Goal: Check status: Check status

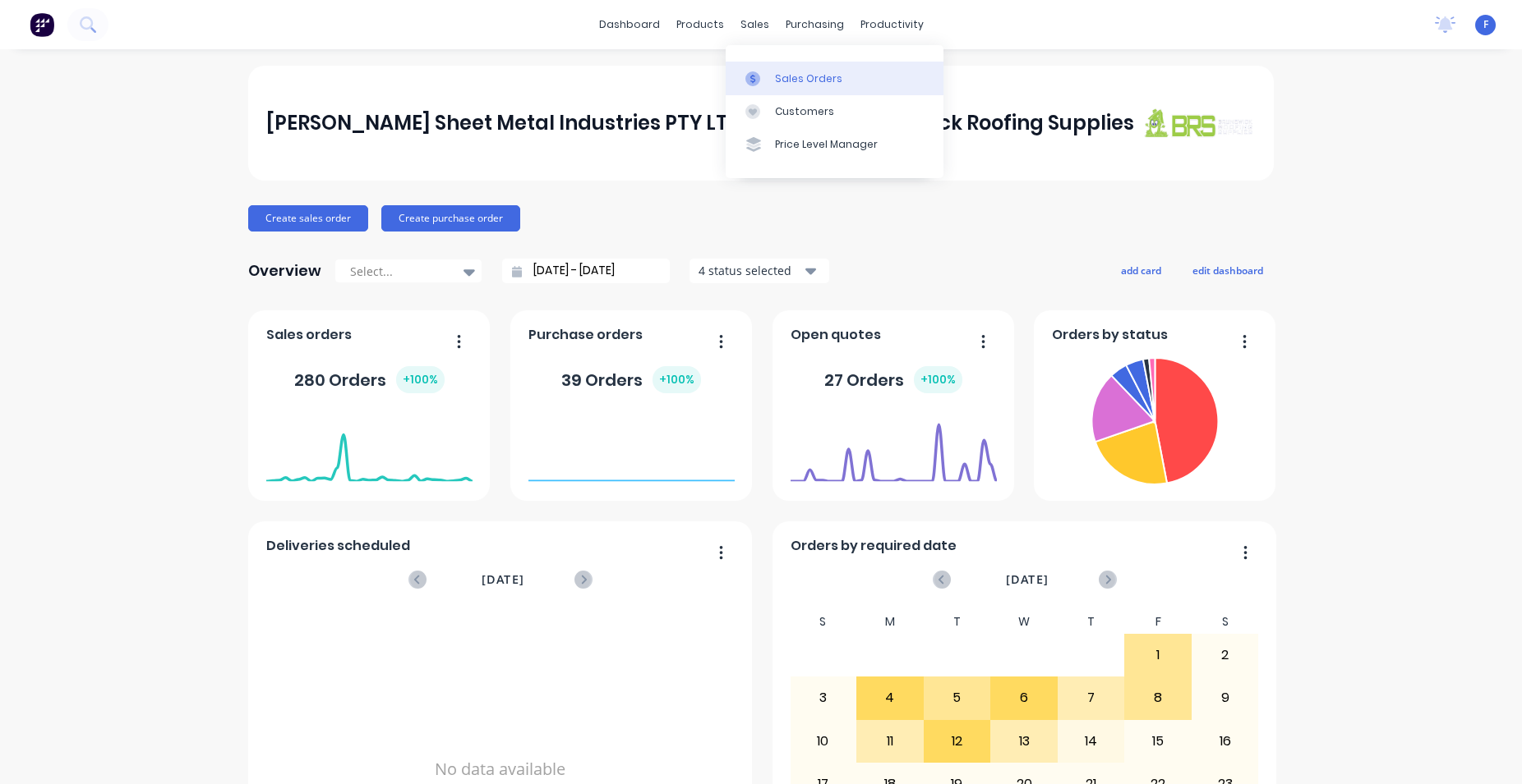
click at [790, 71] on div "Sales Orders" at bounding box center [809, 79] width 67 height 15
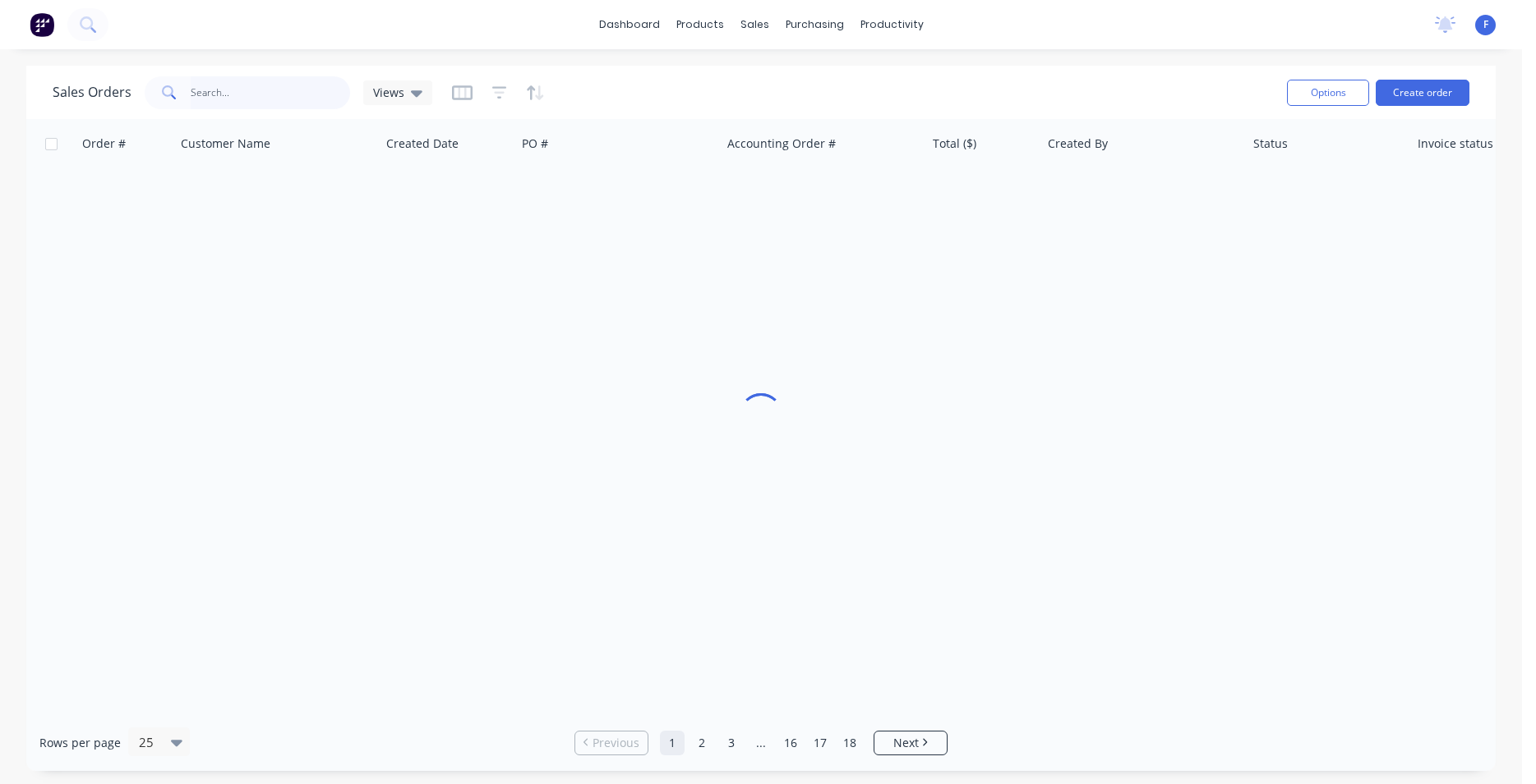
click at [263, 98] on input "text" at bounding box center [270, 92] width 160 height 33
type input "32163"
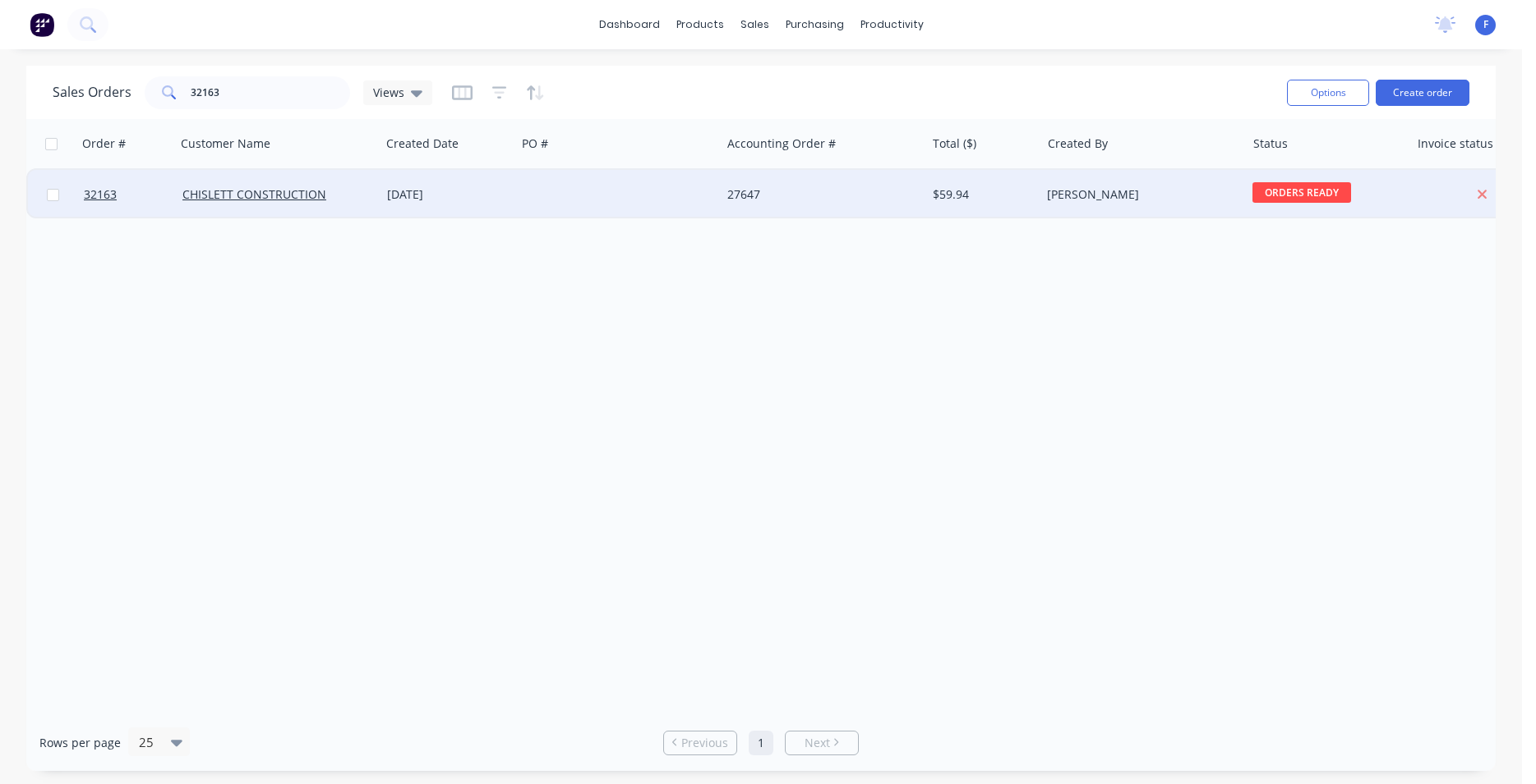
click at [493, 177] on div "[DATE]" at bounding box center [448, 194] width 136 height 49
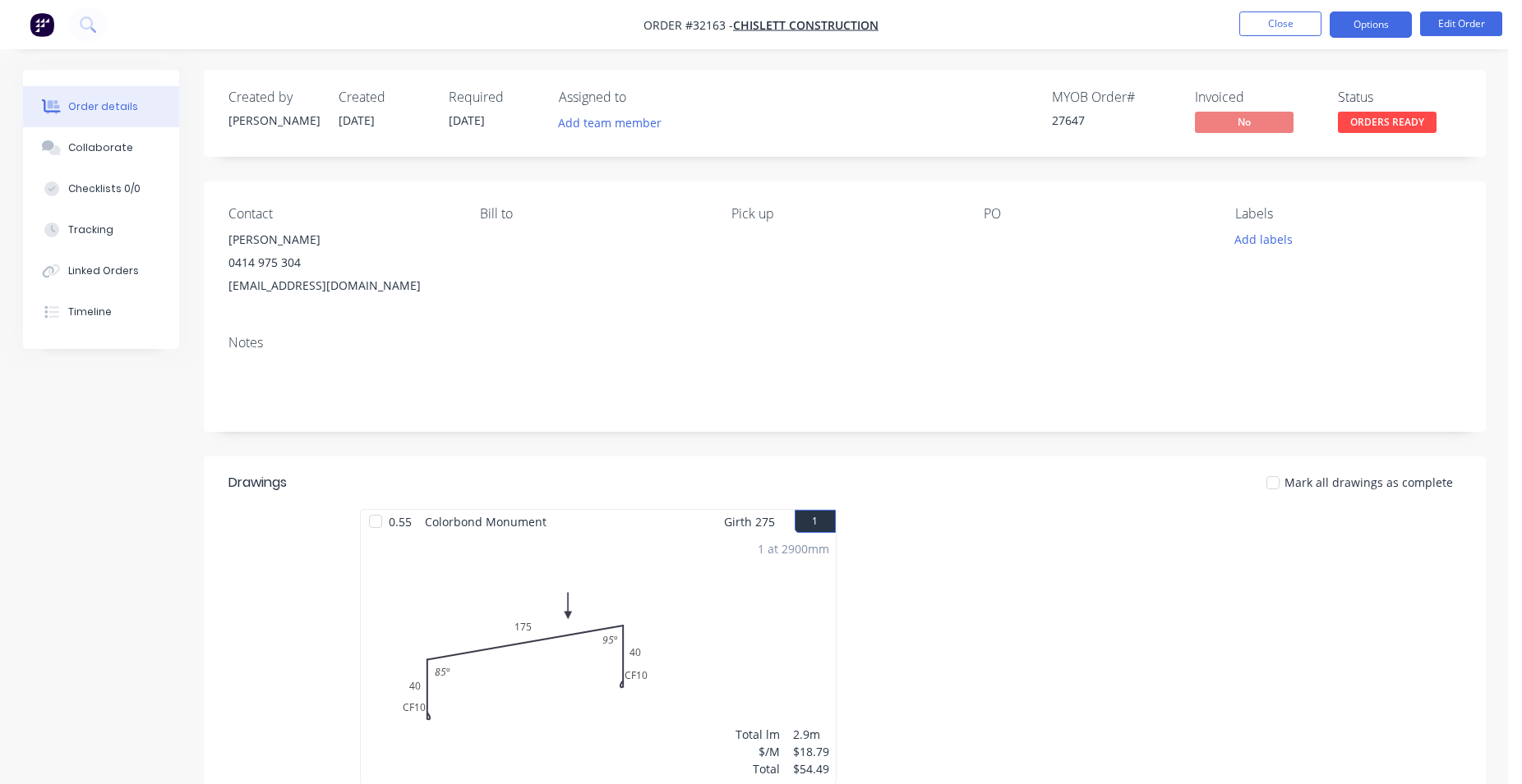
click at [1367, 32] on button "Options" at bounding box center [1371, 24] width 82 height 26
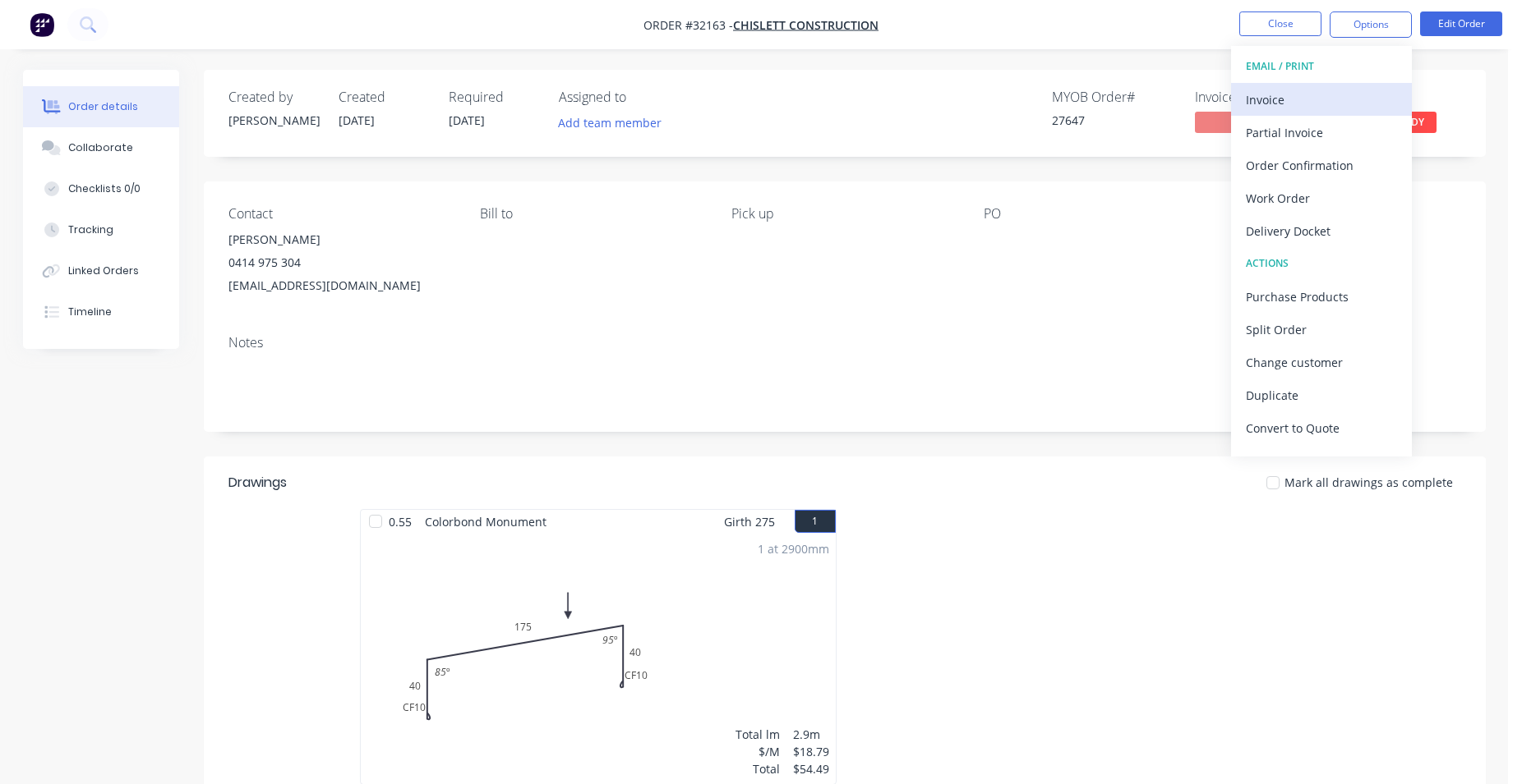
click at [1334, 102] on div "Invoice" at bounding box center [1322, 100] width 151 height 23
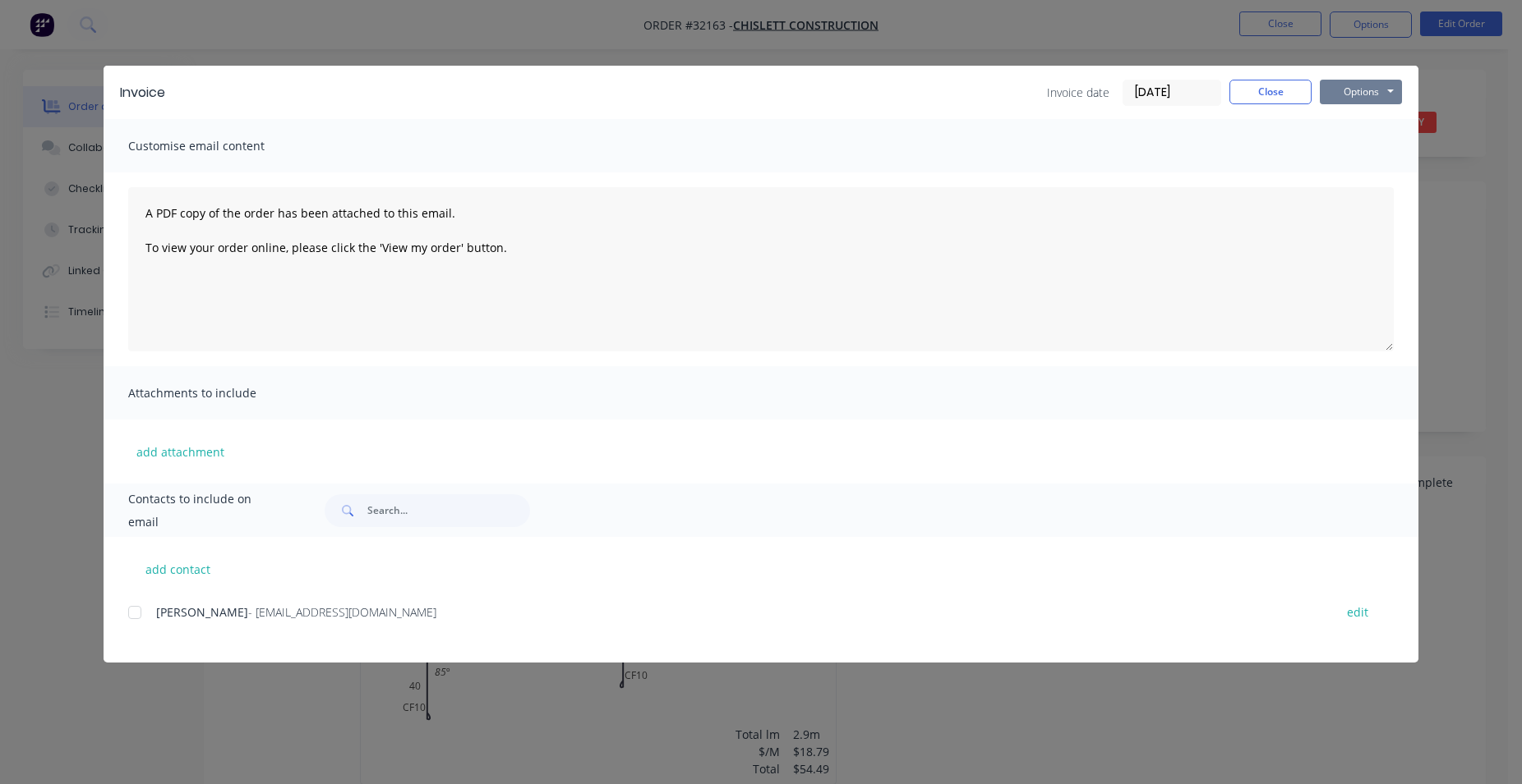
click at [1352, 90] on button "Options" at bounding box center [1361, 91] width 82 height 24
click at [1365, 151] on button "Print" at bounding box center [1373, 148] width 106 height 27
click at [1255, 93] on button "Close" at bounding box center [1271, 91] width 82 height 24
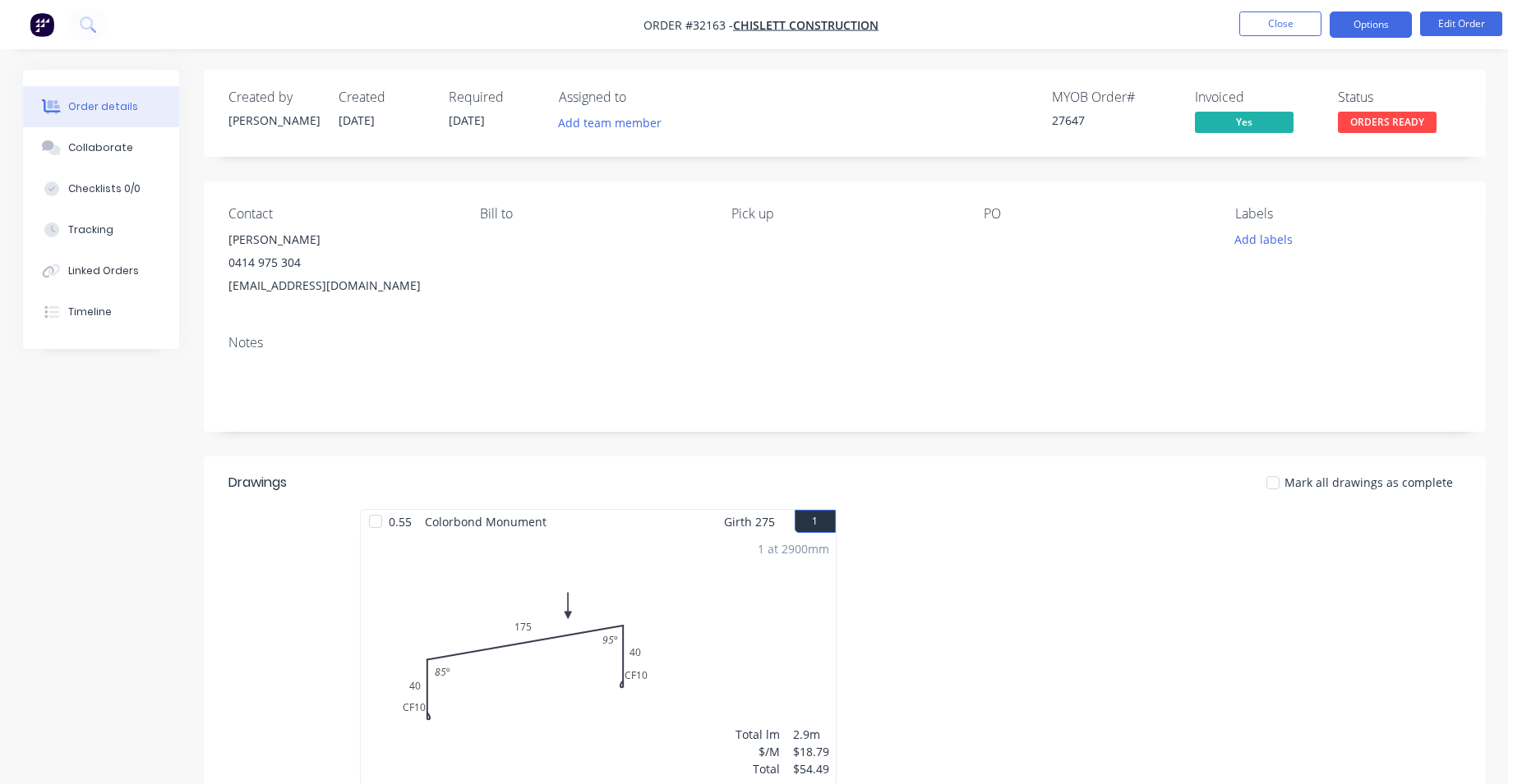
click at [1359, 27] on button "Options" at bounding box center [1371, 24] width 82 height 26
click at [1464, 110] on div "Created by [PERSON_NAME] Created [DATE] Required [DATE] Assigned to Add team me…" at bounding box center [845, 113] width 1282 height 87
click at [1433, 121] on span "ORDERS READY" at bounding box center [1387, 121] width 99 height 21
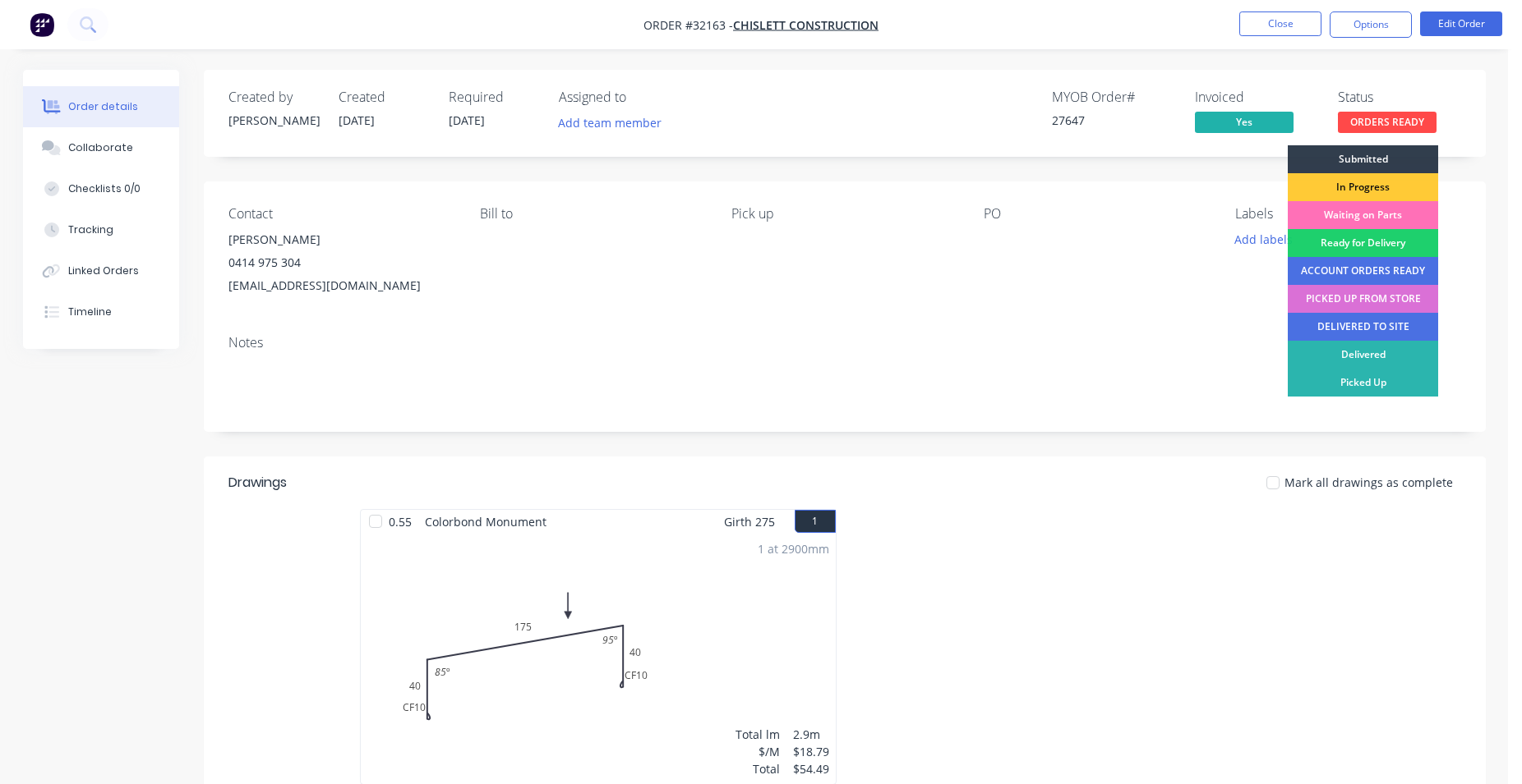
click at [1380, 302] on div "PICKED UP FROM STORE" at bounding box center [1363, 298] width 150 height 28
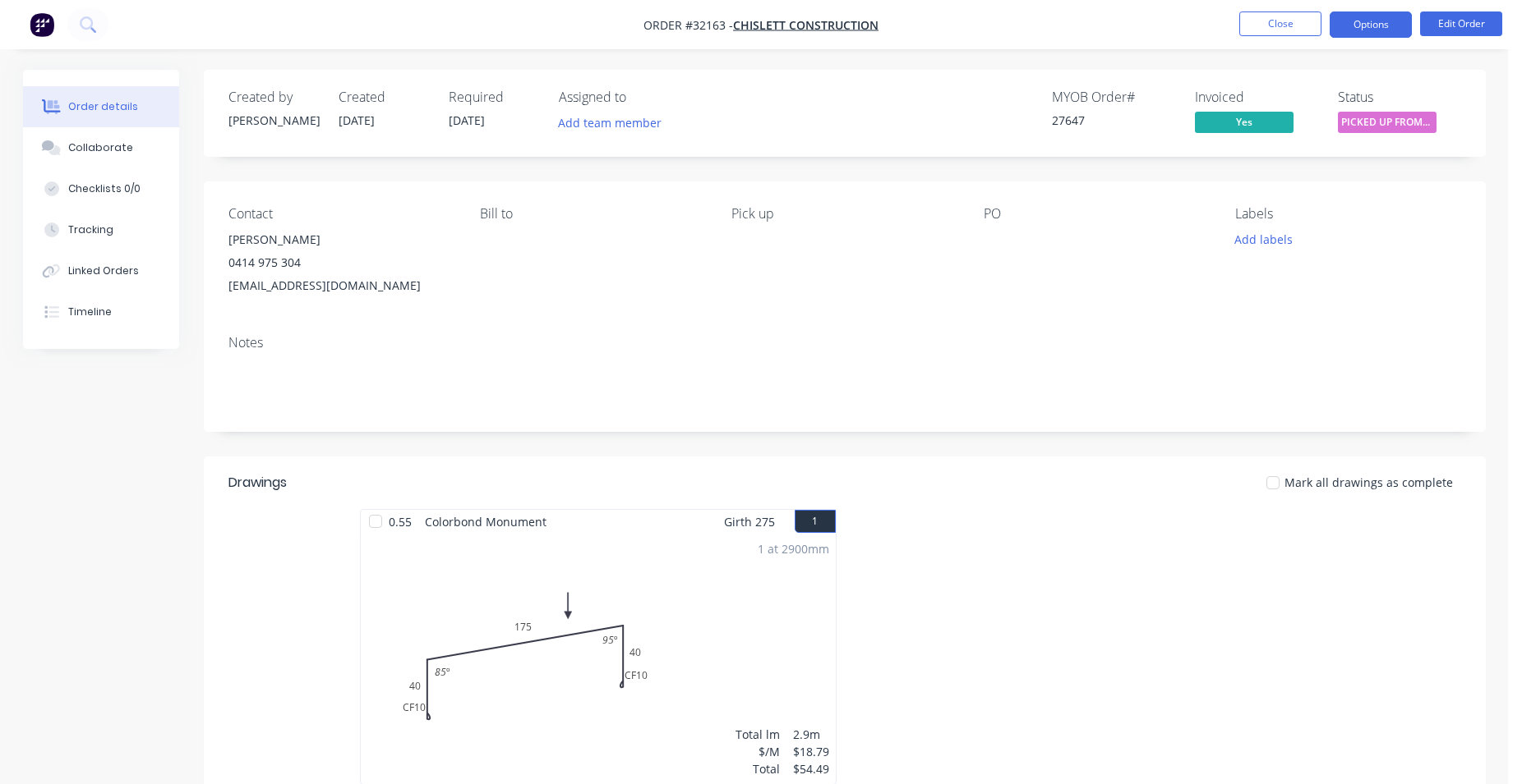
click at [1366, 28] on button "Options" at bounding box center [1371, 24] width 82 height 26
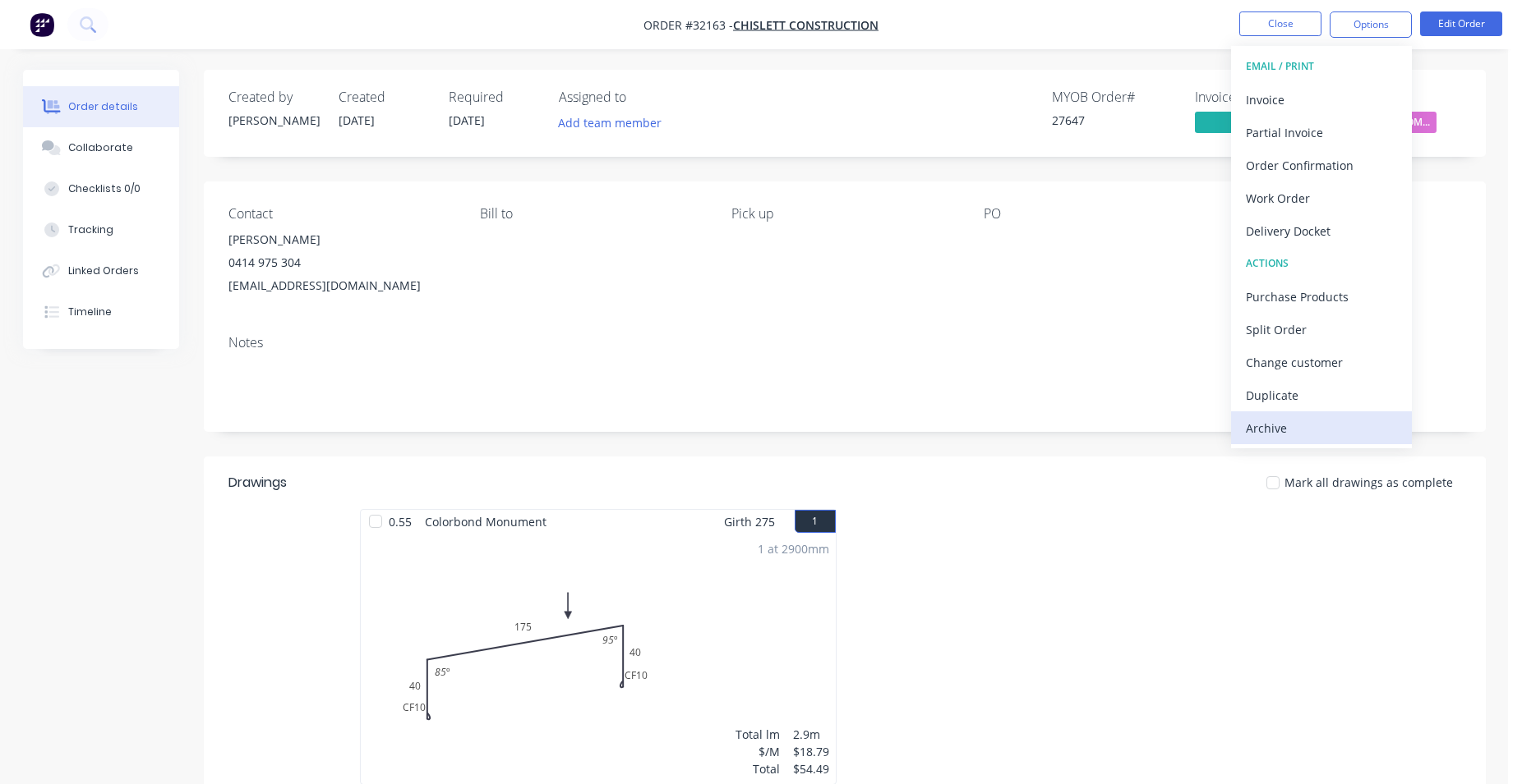
click at [1280, 426] on div "Archive" at bounding box center [1322, 428] width 151 height 23
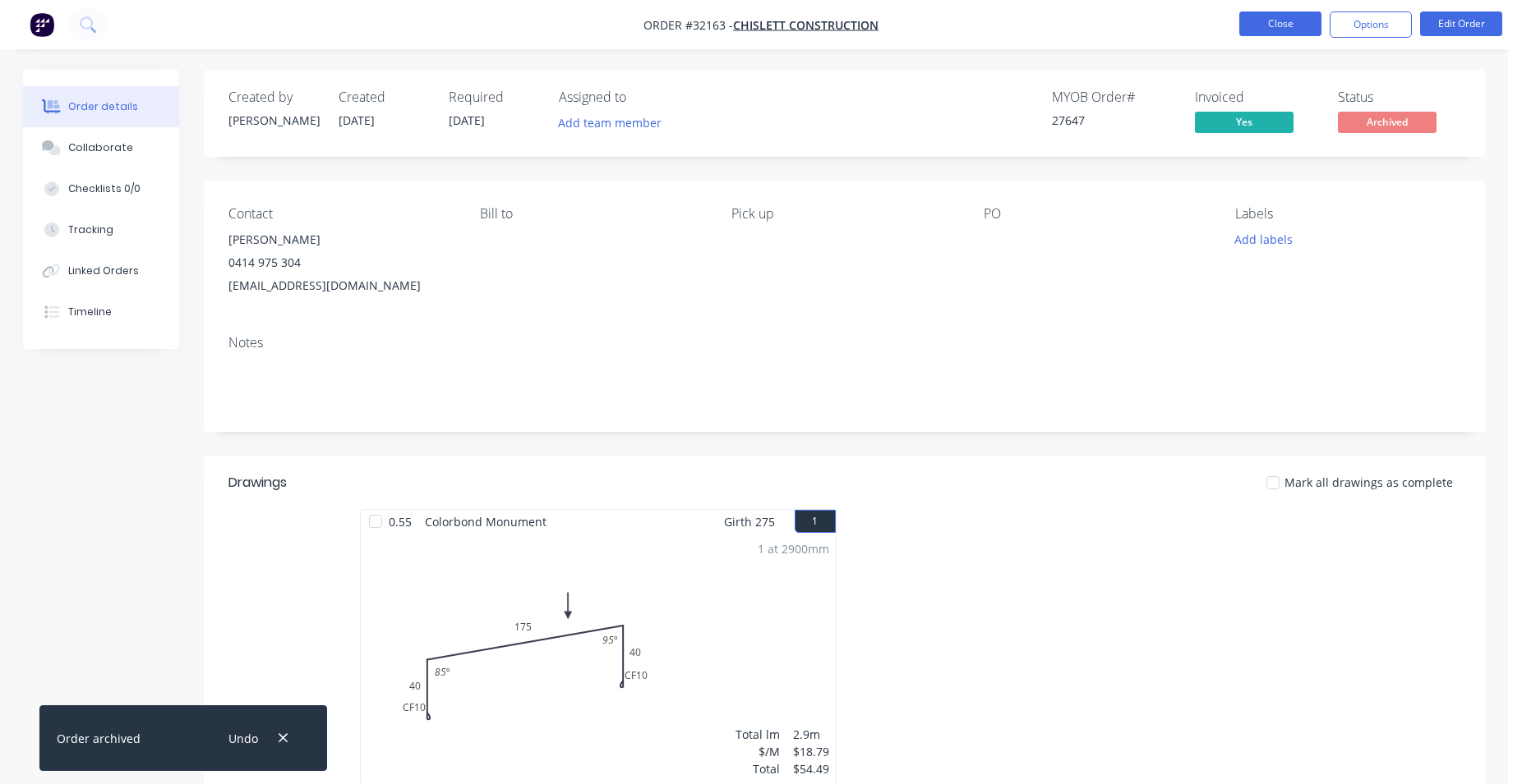
click at [1280, 18] on button "Close" at bounding box center [1281, 23] width 82 height 24
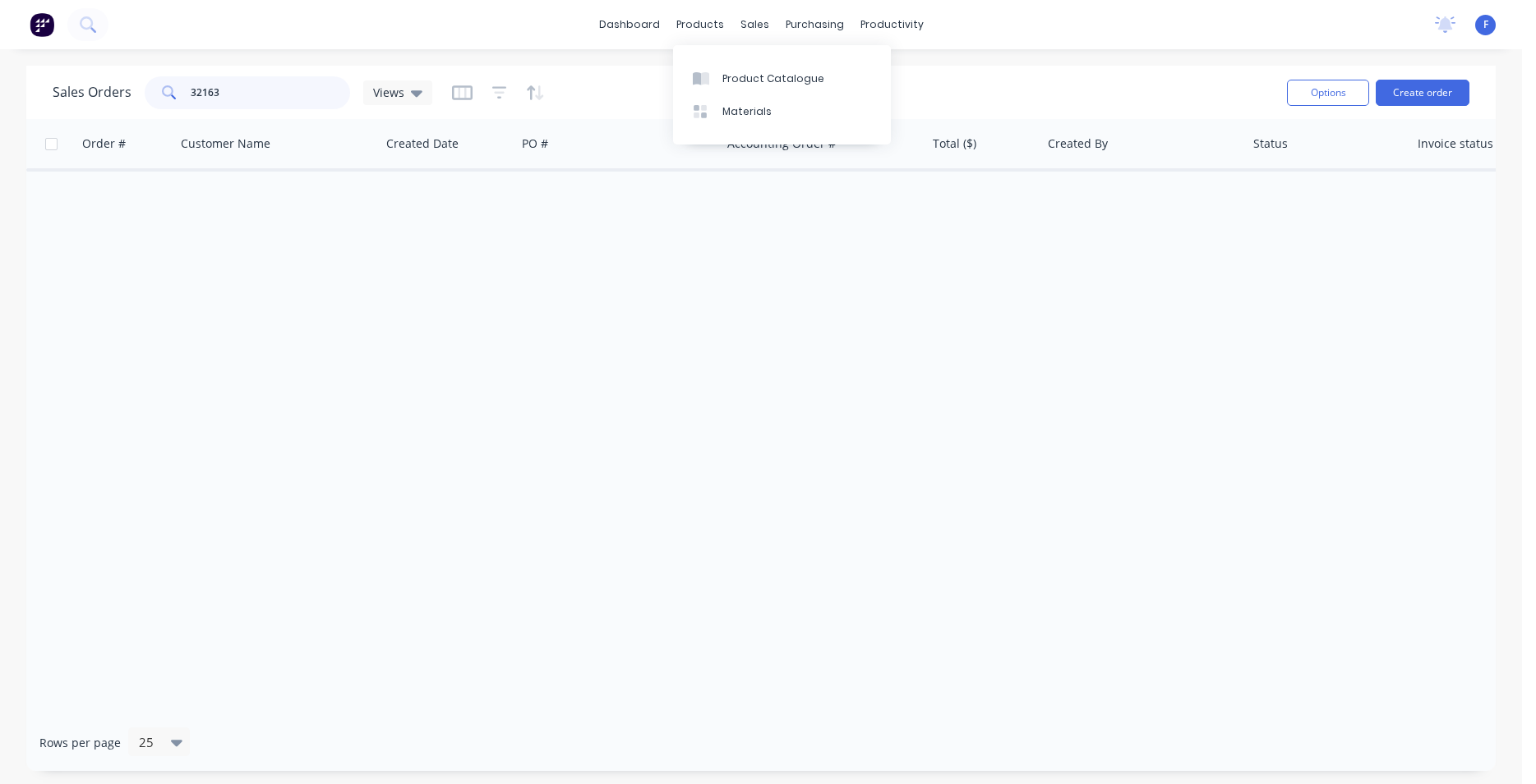
click at [282, 92] on input "32163" at bounding box center [270, 92] width 160 height 33
type input "3"
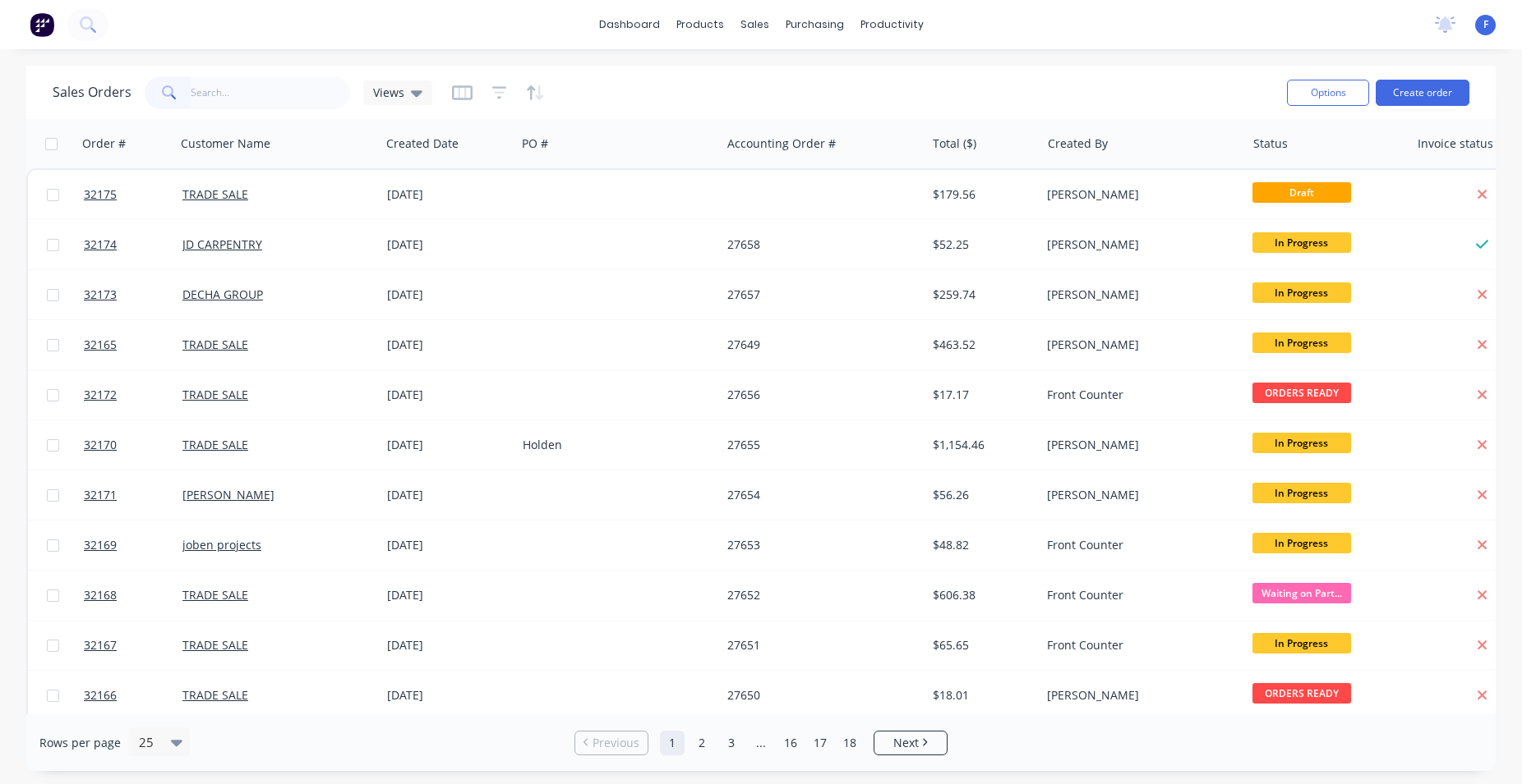
click at [47, 28] on img at bounding box center [41, 24] width 24 height 24
